Goal: Navigation & Orientation: Find specific page/section

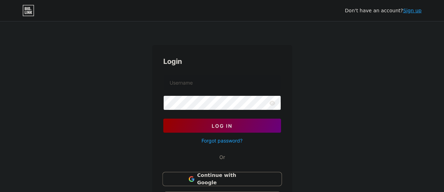
click at [239, 181] on span "Continue with Google" at bounding box center [226, 178] width 59 height 15
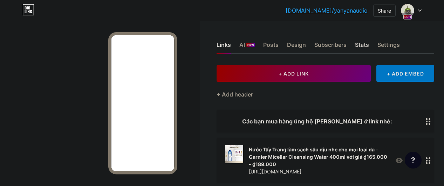
click at [361, 42] on div "Stats" at bounding box center [362, 47] width 14 height 13
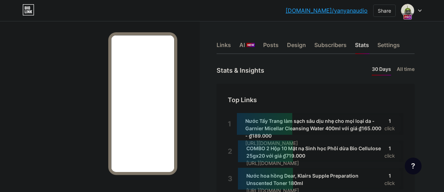
click at [237, 46] on div "Links AI NEW Posts Design Subscribers Stats Settings" at bounding box center [316, 41] width 198 height 25
click at [231, 46] on div "Links" at bounding box center [224, 47] width 14 height 13
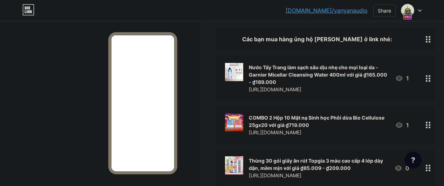
scroll to position [70, 0]
